Goal: Information Seeking & Learning: Learn about a topic

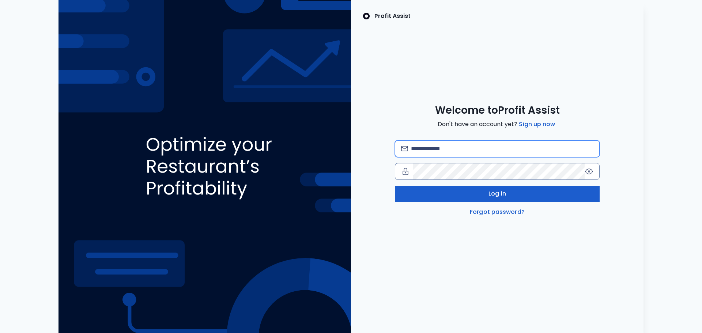
type input "**********"
click at [493, 194] on span "Log in" at bounding box center [498, 193] width 18 height 9
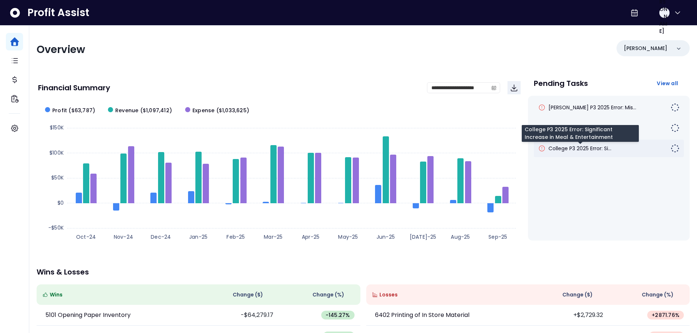
click at [574, 149] on span "College P3 2025 Error: Si..." at bounding box center [579, 148] width 63 height 7
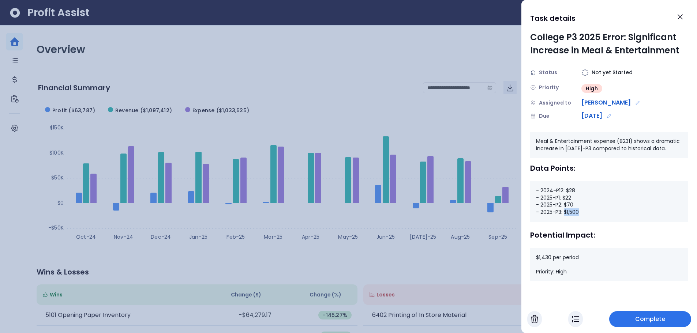
drag, startPoint x: 575, startPoint y: 213, endPoint x: 564, endPoint y: 214, distance: 10.7
click at [564, 214] on div "- 2024-P12: $28 - 2025-P1: $22 - 2025-P2: $70 - 2025-P3: $1,500" at bounding box center [609, 201] width 158 height 40
drag, startPoint x: 574, startPoint y: 206, endPoint x: 565, endPoint y: 206, distance: 9.1
click at [565, 206] on div "- 2024-P12: $28 - 2025-P1: $22 - 2025-P2: $70 - 2025-P3: $1,500" at bounding box center [609, 201] width 158 height 40
drag, startPoint x: 581, startPoint y: 213, endPoint x: 565, endPoint y: 215, distance: 16.6
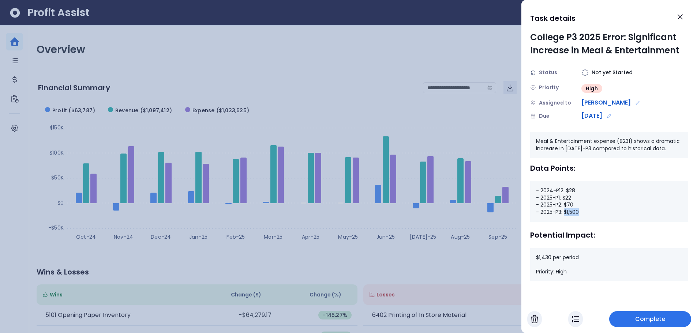
click at [565, 215] on div "- 2024-P12: $28 - 2025-P1: $22 - 2025-P2: $70 - 2025-P3: $1,500" at bounding box center [609, 201] width 158 height 40
click at [574, 214] on div "- 2024-P12: $28 - 2025-P1: $22 - 2025-P2: $70 - 2025-P3: $1,500" at bounding box center [609, 201] width 158 height 40
click at [682, 19] on icon "Close" at bounding box center [680, 17] width 4 height 4
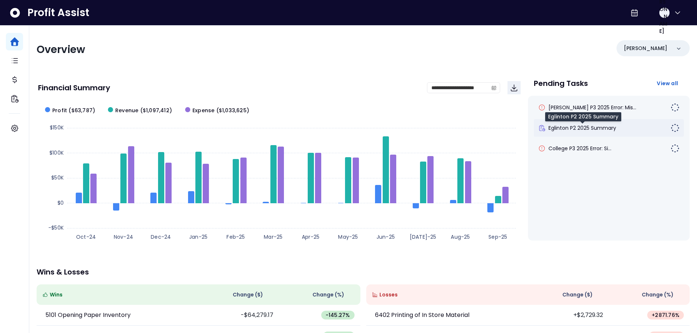
click at [577, 131] on span "Eglinton P2 2025 Summary" at bounding box center [582, 127] width 68 height 7
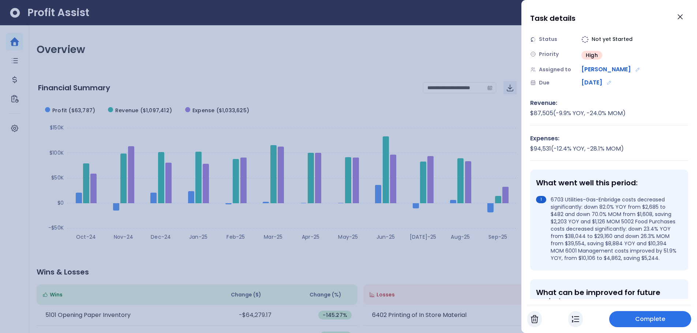
scroll to position [37, 0]
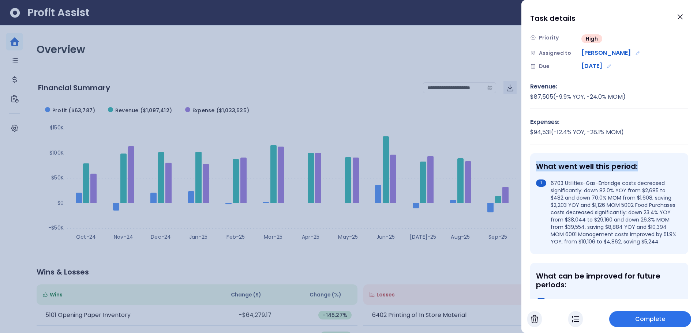
drag, startPoint x: 538, startPoint y: 168, endPoint x: 643, endPoint y: 168, distance: 104.9
click at [642, 168] on div "What went well this period:" at bounding box center [607, 166] width 143 height 9
drag, startPoint x: 550, startPoint y: 184, endPoint x: 586, endPoint y: 190, distance: 36.7
click at [586, 190] on li "6703 Utilities-Gas-Enbridge costs decreased significantly: down 82.0% YOY from …" at bounding box center [607, 213] width 143 height 66
click at [544, 221] on li "6703 Utilities-Gas-Enbridge costs decreased significantly: down 82.0% YOY from …" at bounding box center [607, 213] width 143 height 66
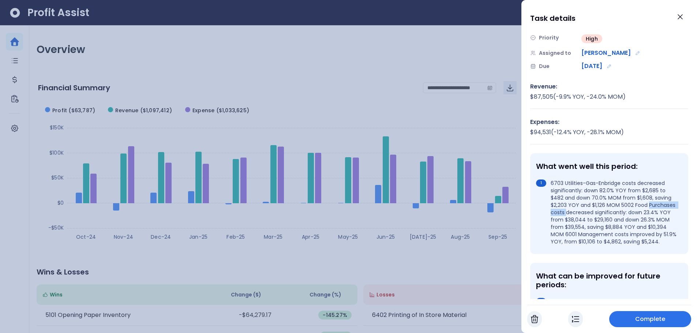
drag, startPoint x: 551, startPoint y: 212, endPoint x: 593, endPoint y: 214, distance: 42.1
click at [593, 214] on li "6703 Utilities-Gas-Enbridge costs decreased significantly: down 82.0% YOY from …" at bounding box center [607, 213] width 143 height 66
click at [540, 223] on li "6703 Utilities-Gas-Enbridge costs decreased significantly: down 82.0% YOY from …" at bounding box center [607, 213] width 143 height 66
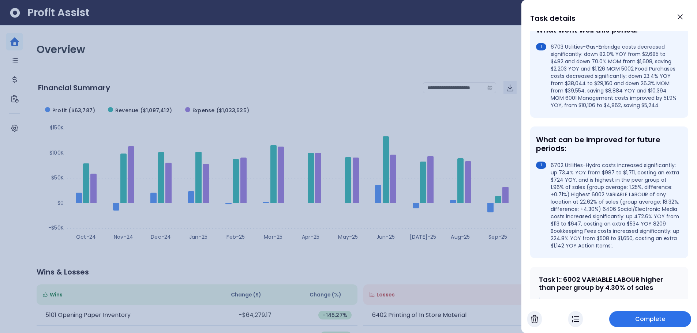
scroll to position [183, 0]
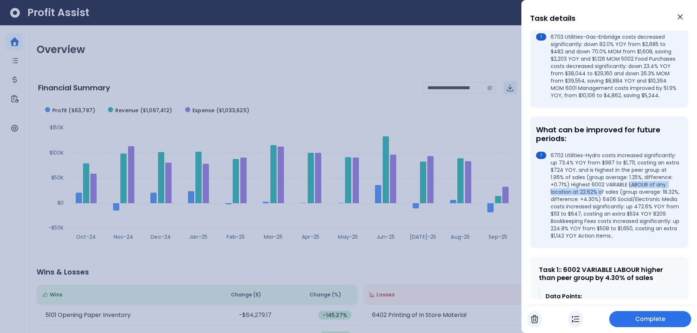
drag, startPoint x: 551, startPoint y: 200, endPoint x: 638, endPoint y: 199, distance: 87.4
click at [638, 199] on li "6702 Utilities-Hydro costs increased significantly: up 73.4% YOY from $987 to $…" at bounding box center [607, 196] width 143 height 88
click at [538, 203] on li "6702 Utilities-Hydro costs increased significantly: up 73.4% YOY from $987 to $…" at bounding box center [607, 196] width 143 height 88
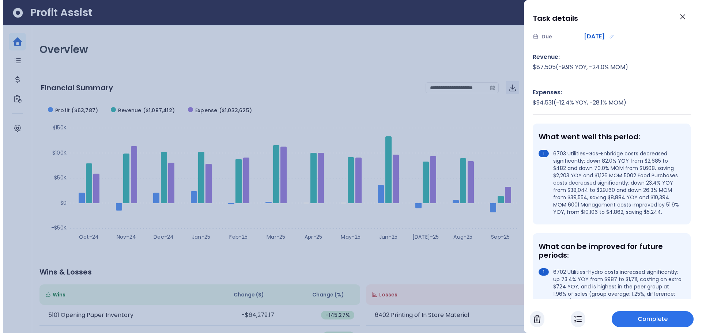
scroll to position [37, 0]
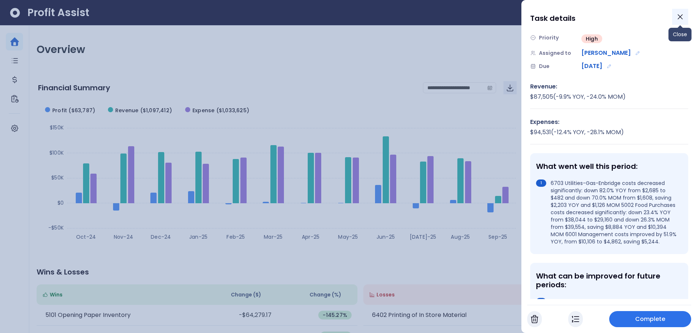
click at [679, 19] on icon "Close" at bounding box center [679, 16] width 9 height 9
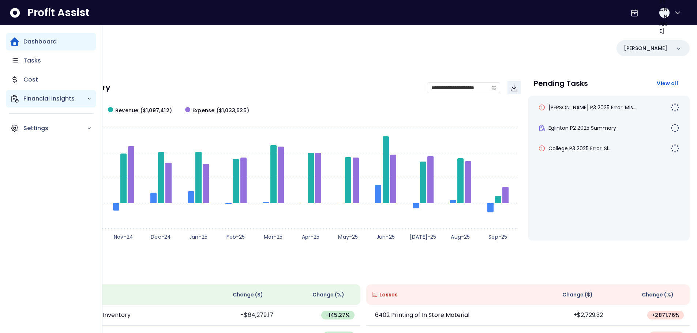
click at [55, 106] on div "Financial Insights" at bounding box center [51, 99] width 90 height 18
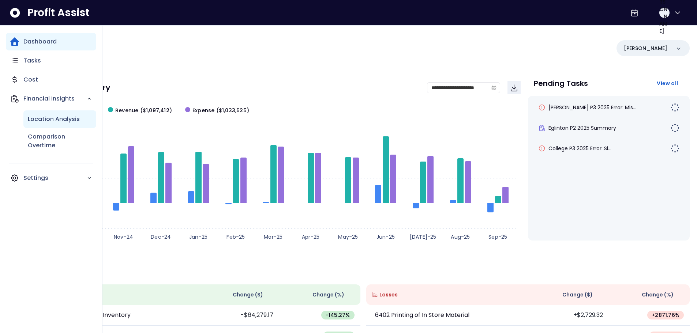
click at [62, 120] on p "Location Analysis" at bounding box center [54, 119] width 52 height 9
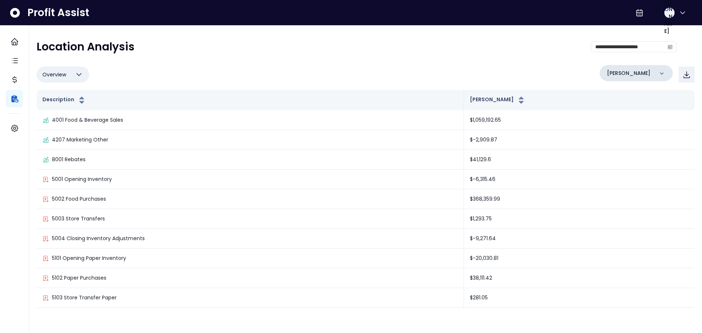
click at [629, 73] on p "[PERSON_NAME]" at bounding box center [629, 73] width 44 height 8
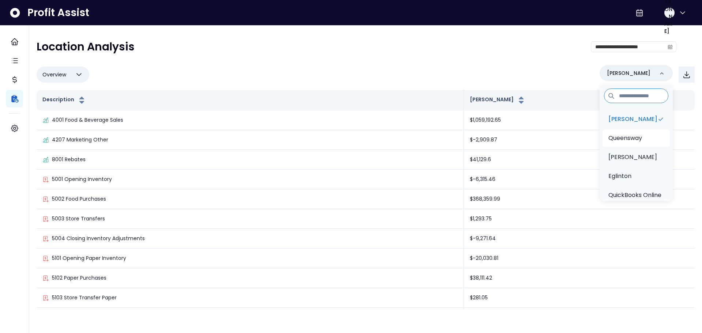
click at [626, 137] on p "Queensway" at bounding box center [625, 138] width 34 height 9
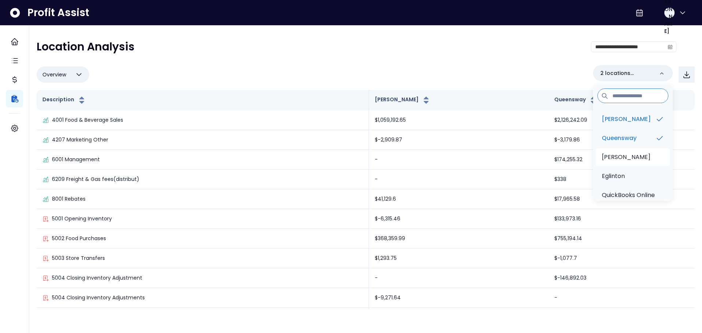
click at [629, 161] on li "[PERSON_NAME]" at bounding box center [633, 157] width 74 height 18
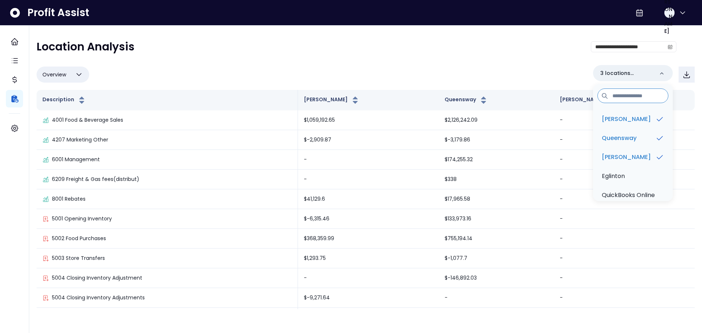
click at [438, 64] on div "**********" at bounding box center [366, 174] width 658 height 269
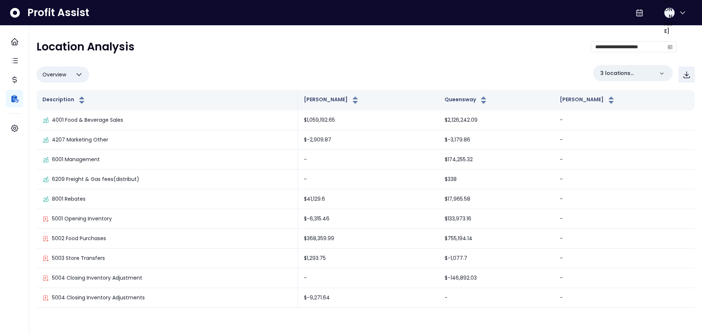
click at [77, 78] on icon "button" at bounding box center [79, 74] width 9 height 9
click at [68, 129] on li "% of sales" at bounding box center [63, 126] width 53 height 17
type input "*********"
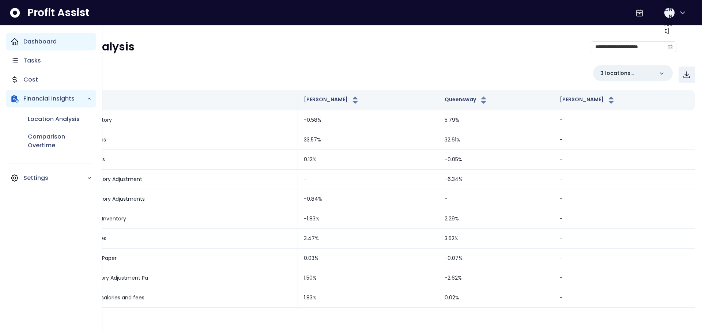
click at [24, 42] on p "Dashboard" at bounding box center [39, 41] width 33 height 9
